Goal: Task Accomplishment & Management: Manage account settings

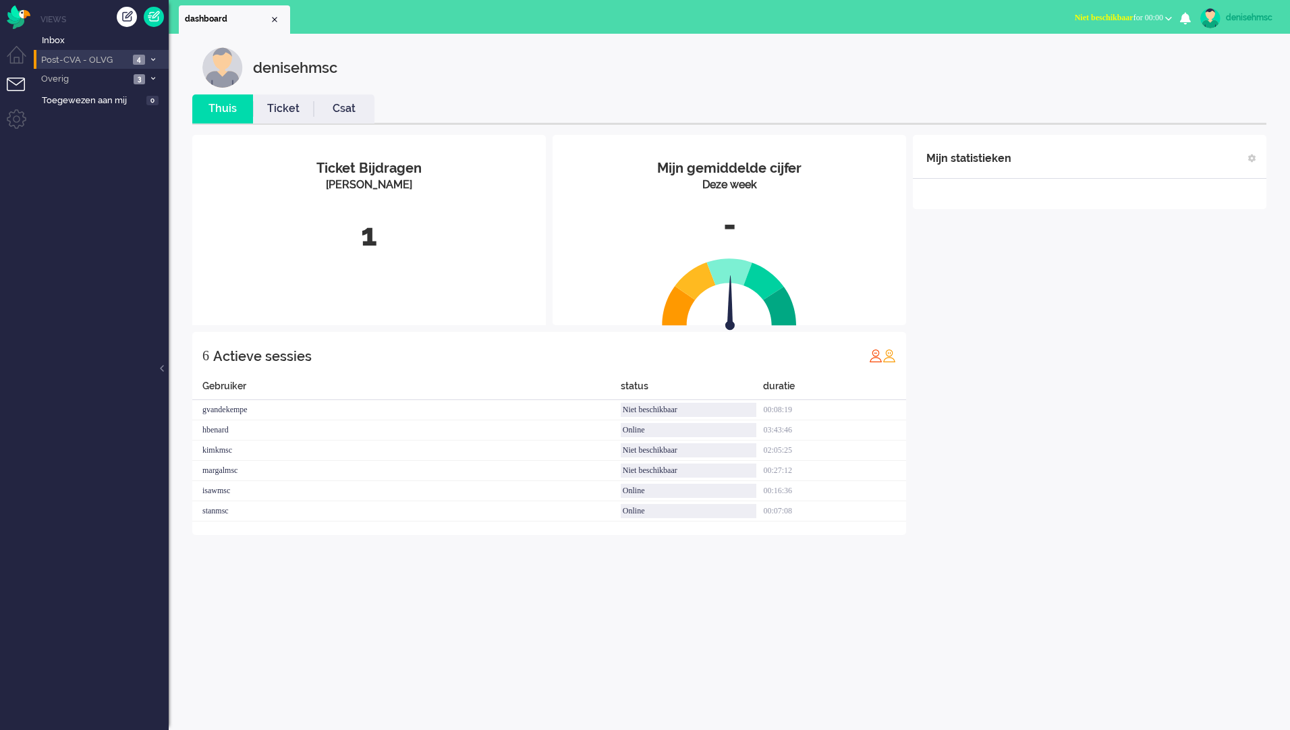
click at [113, 54] on span "Post-CVA - OLVG" at bounding box center [84, 60] width 90 height 13
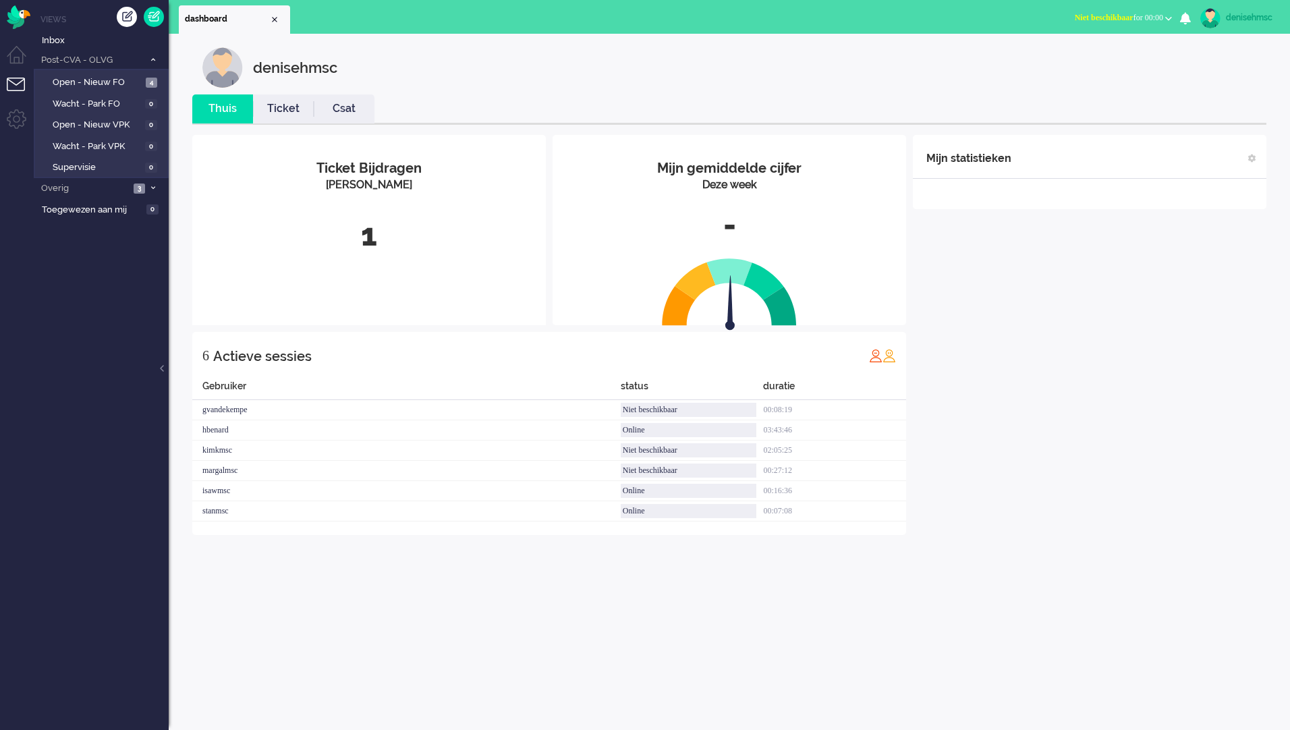
click at [4, 13] on div "Menu" at bounding box center [17, 14] width 34 height 29
click at [42, 8] on ul "Views Inbox Post-CVA - OLVG 4 Open - Nieuw FO 4 Wacht - Park FO 0 Open - Nieuw …" at bounding box center [101, 365] width 135 height 730
click at [22, 18] on img "Omnidesk" at bounding box center [19, 17] width 24 height 24
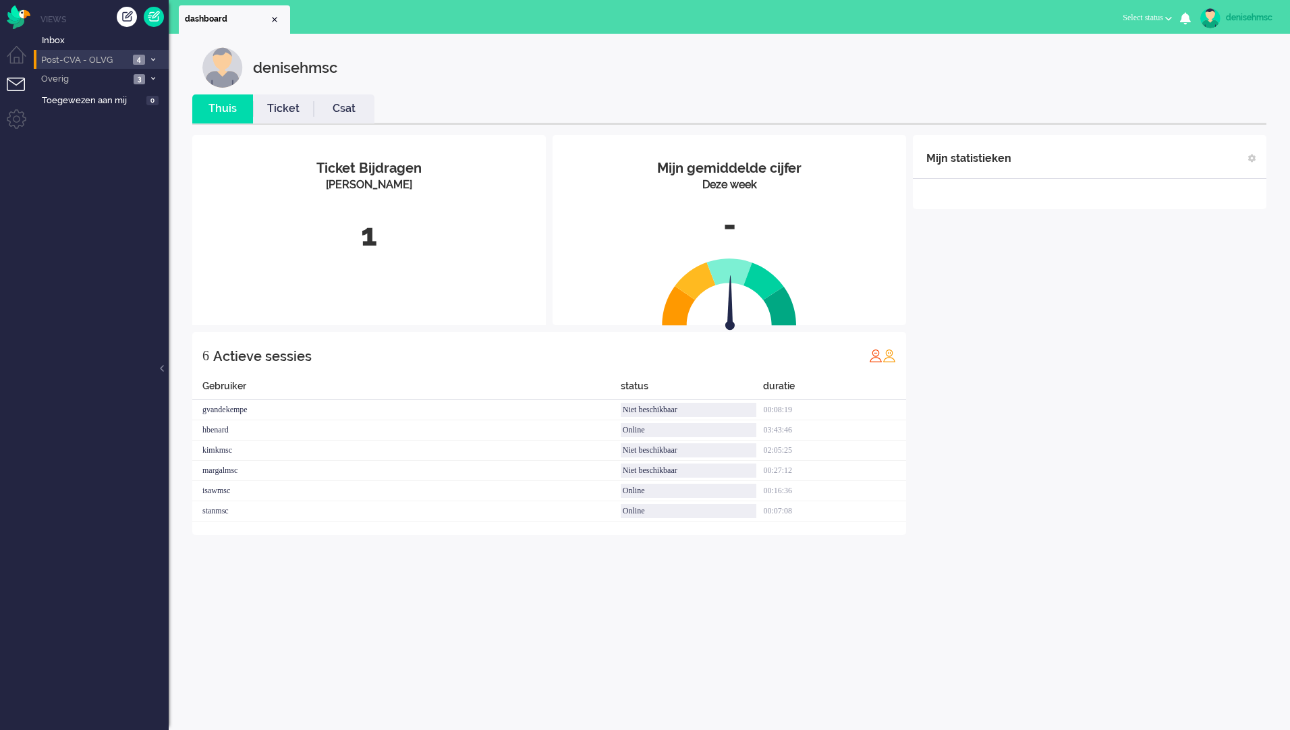
click at [134, 65] on li "Post-CVA - OLVG 4" at bounding box center [101, 60] width 135 height 20
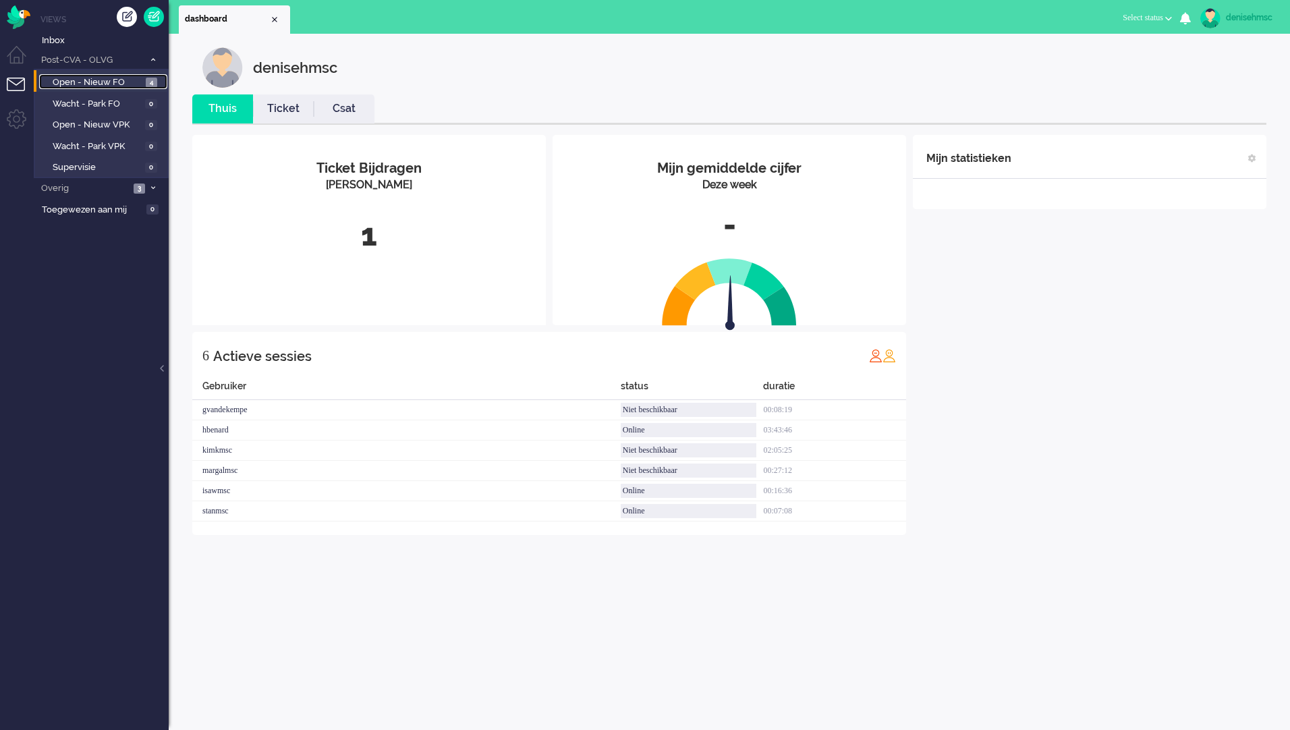
click at [140, 78] on span "Open - Nieuw FO" at bounding box center [98, 82] width 90 height 13
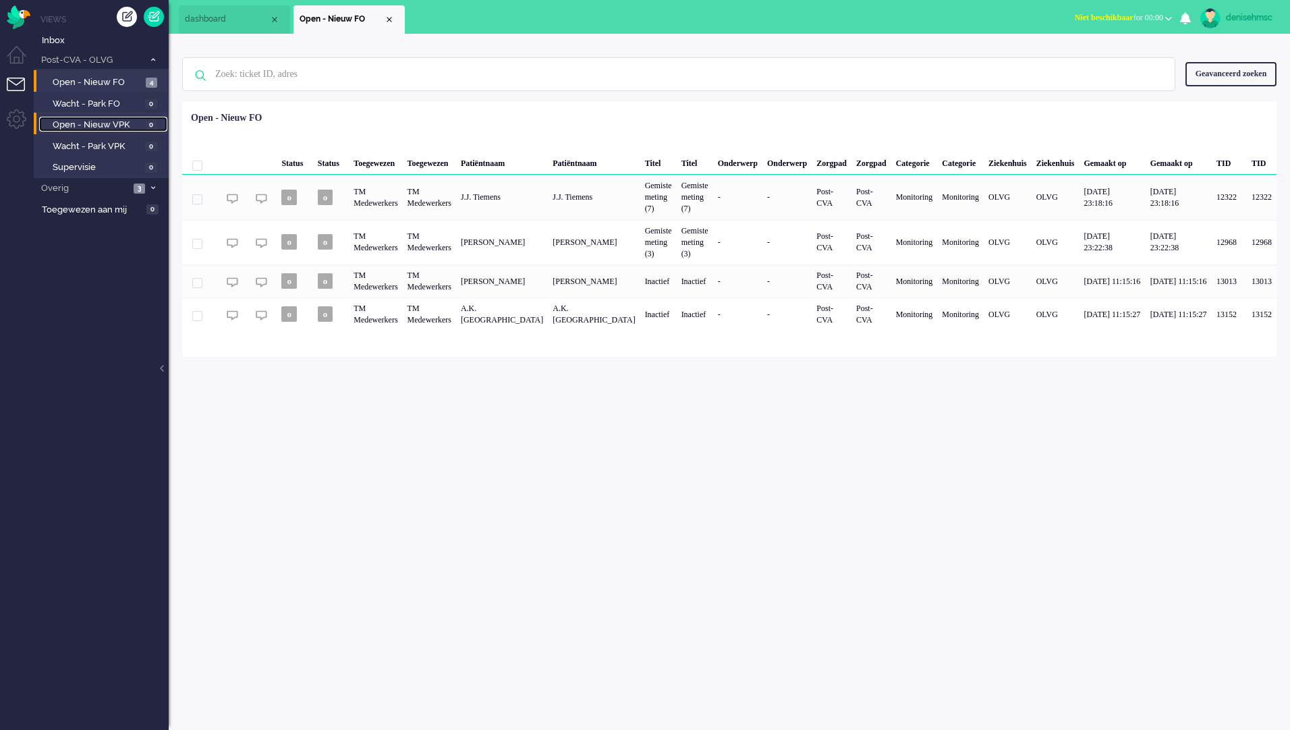
click at [115, 130] on span "Open - Nieuw VPK" at bounding box center [97, 125] width 89 height 13
